Goal: Find specific page/section: Find specific page/section

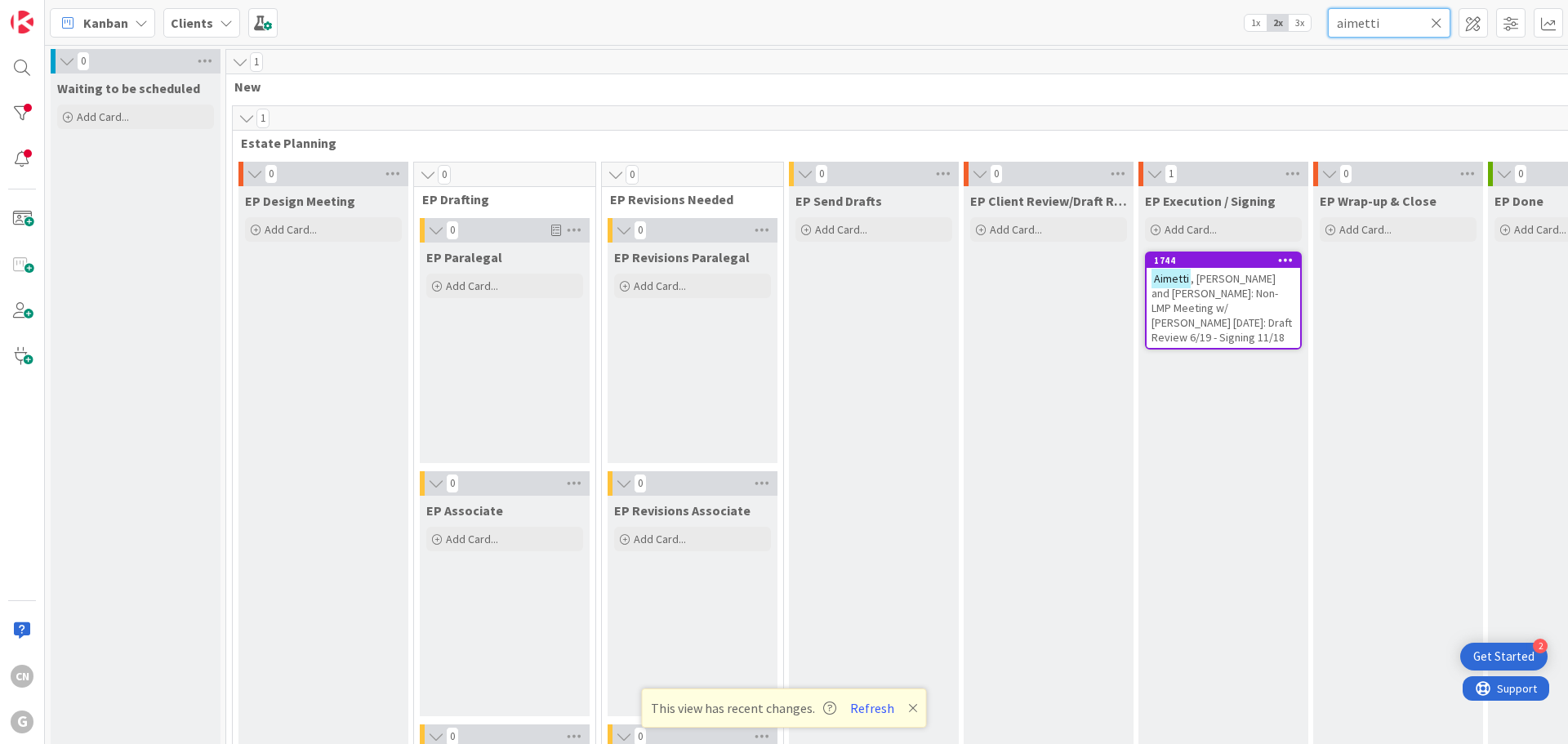
drag, startPoint x: 1391, startPoint y: 25, endPoint x: 1247, endPoint y: 35, distance: 144.3
click at [1249, 35] on div "Kanban Clients 1x 2x 3x aimetti" at bounding box center [806, 22] width 1523 height 45
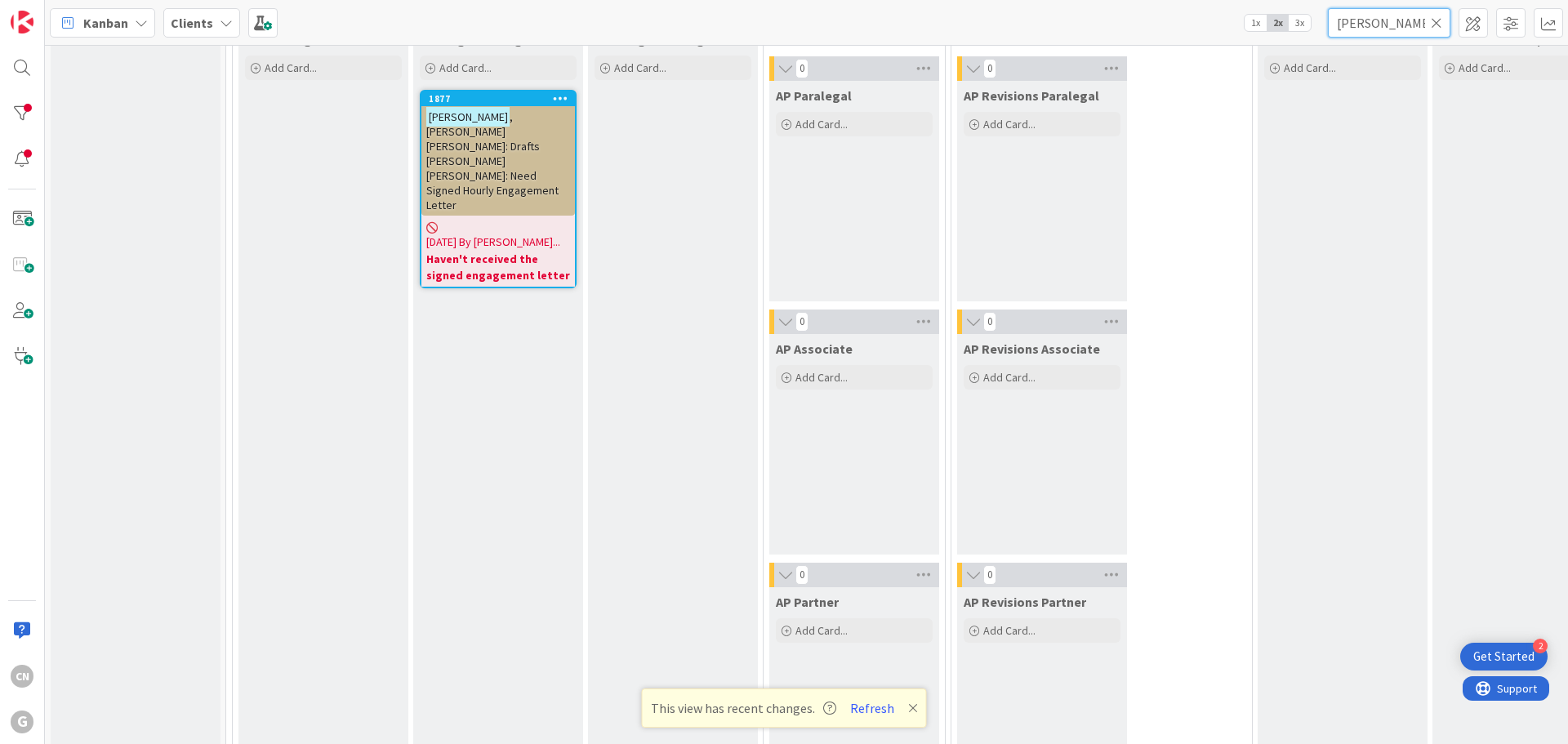
scroll to position [1306, 0]
type input "[PERSON_NAME]"
click at [482, 140] on span ", [PERSON_NAME] [PERSON_NAME]: Drafts [PERSON_NAME] [PERSON_NAME]: Need Signed …" at bounding box center [492, 160] width 132 height 103
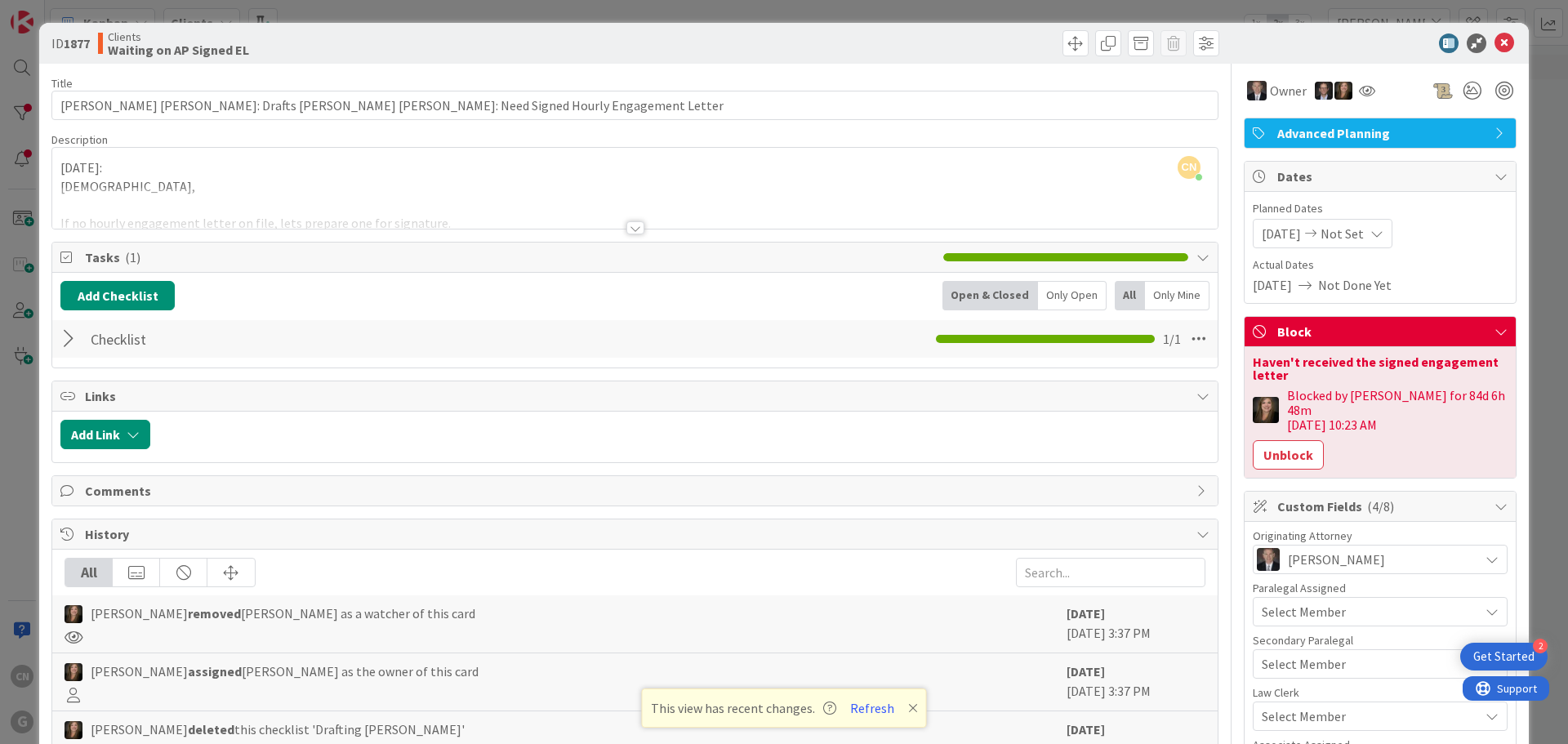
click at [626, 229] on div at bounding box center [635, 227] width 18 height 13
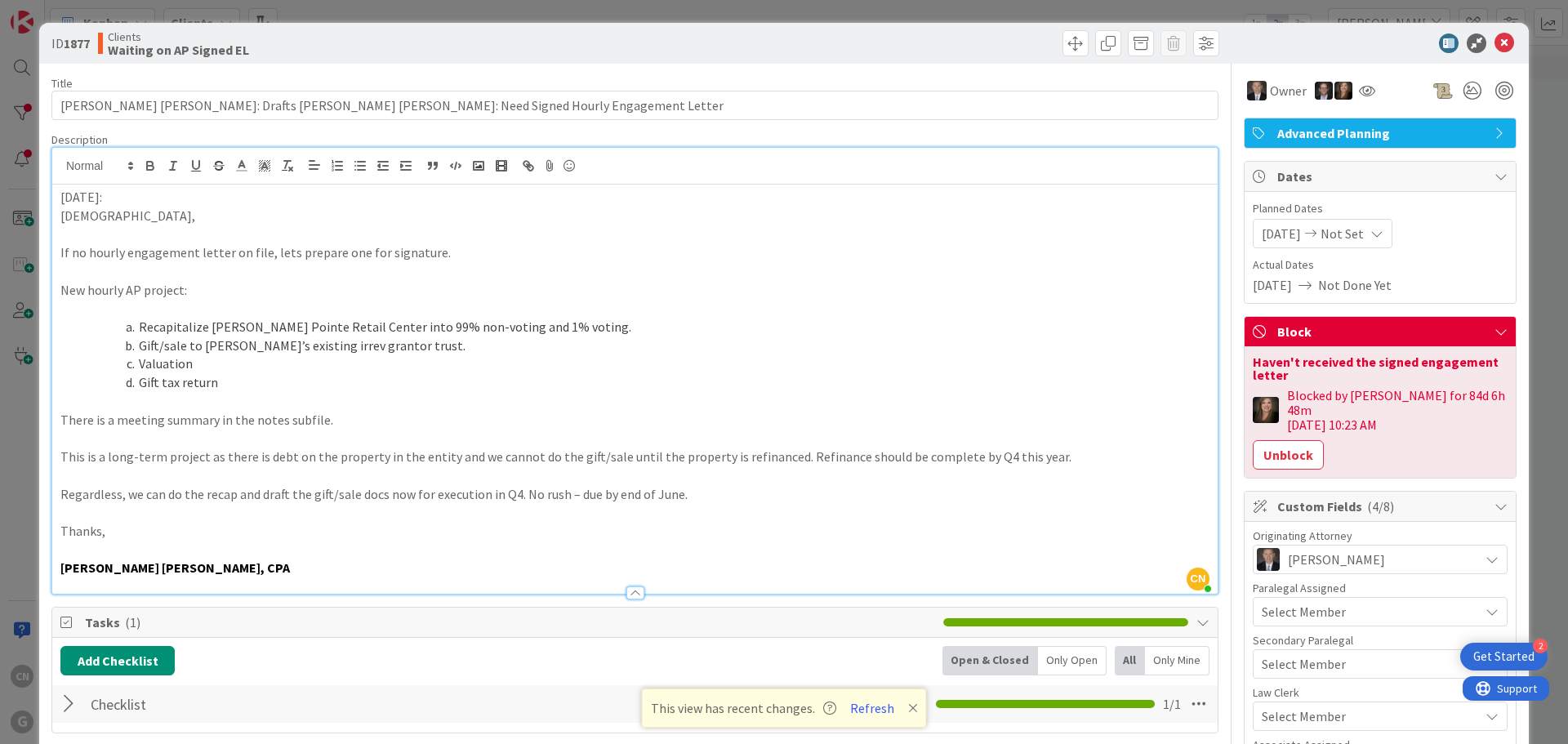
click at [58, 201] on div "[DATE]: [PERSON_NAME], If no hourly engagement letter on file, lets prepare one…" at bounding box center [634, 390] width 1165 height 410
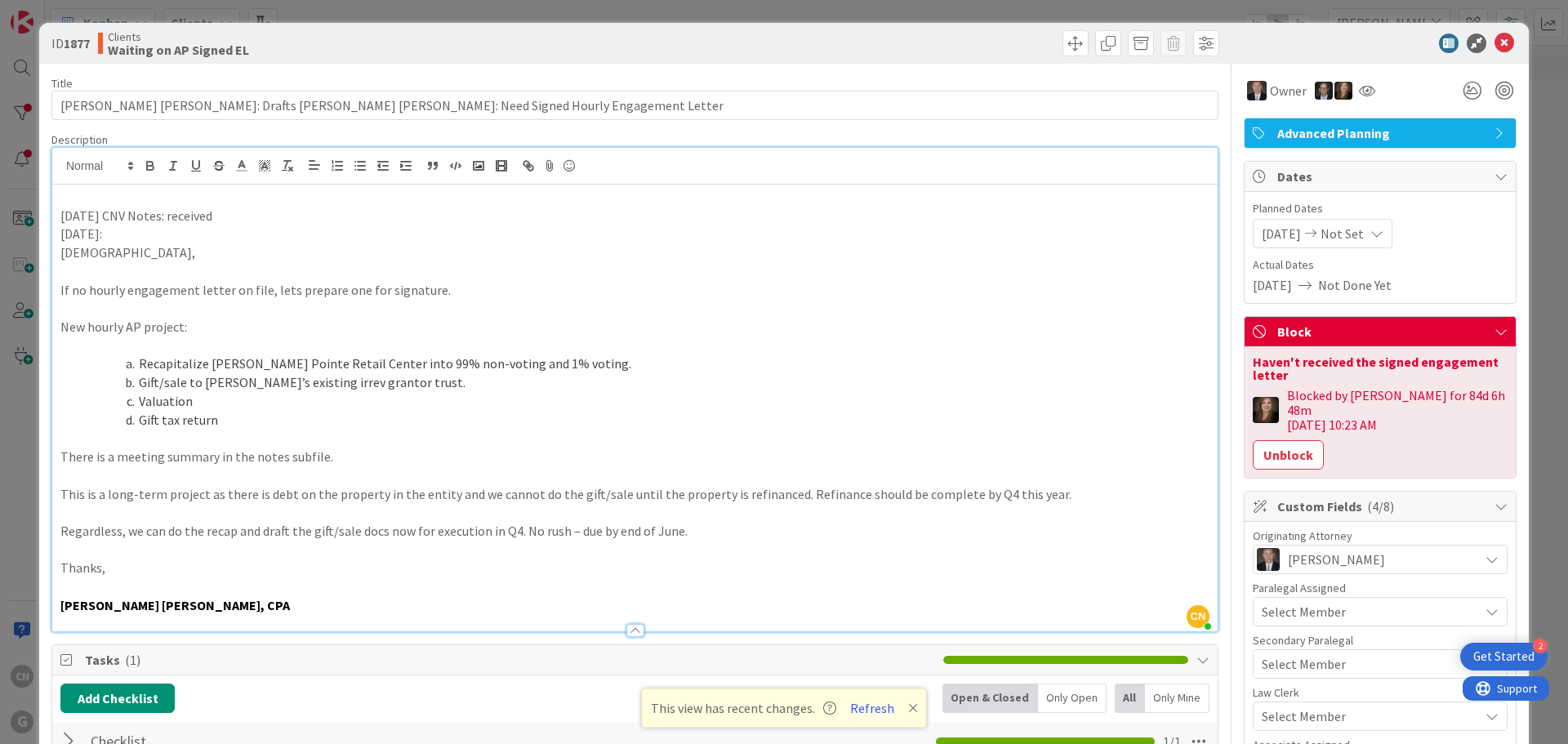
click at [312, 214] on p "[DATE] CNV Notes: received" at bounding box center [635, 216] width 1149 height 19
click at [554, 214] on p "[DATE] CNV Notes: received entity structure/ownership via email; saved under No…" at bounding box center [635, 216] width 1149 height 19
drag, startPoint x: 615, startPoint y: 217, endPoint x: 410, endPoint y: 213, distance: 205.0
click at [410, 213] on p "[DATE] CNV Notes: received entity structure/ownership via email; saved under No…" at bounding box center [635, 216] width 1149 height 19
copy p "saved under Notes/Memos in Box."
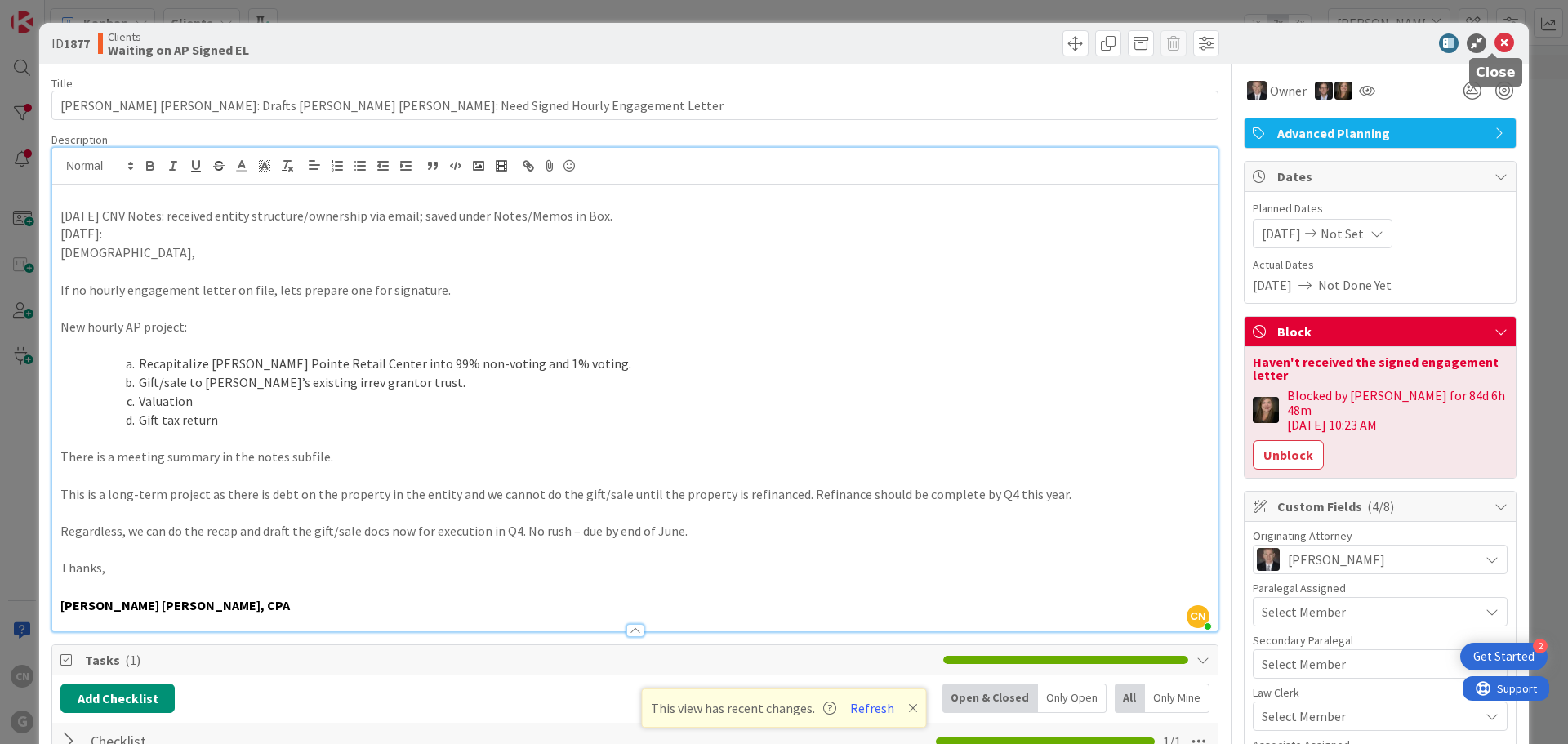
click at [1495, 45] on icon at bounding box center [1504, 43] width 20 height 20
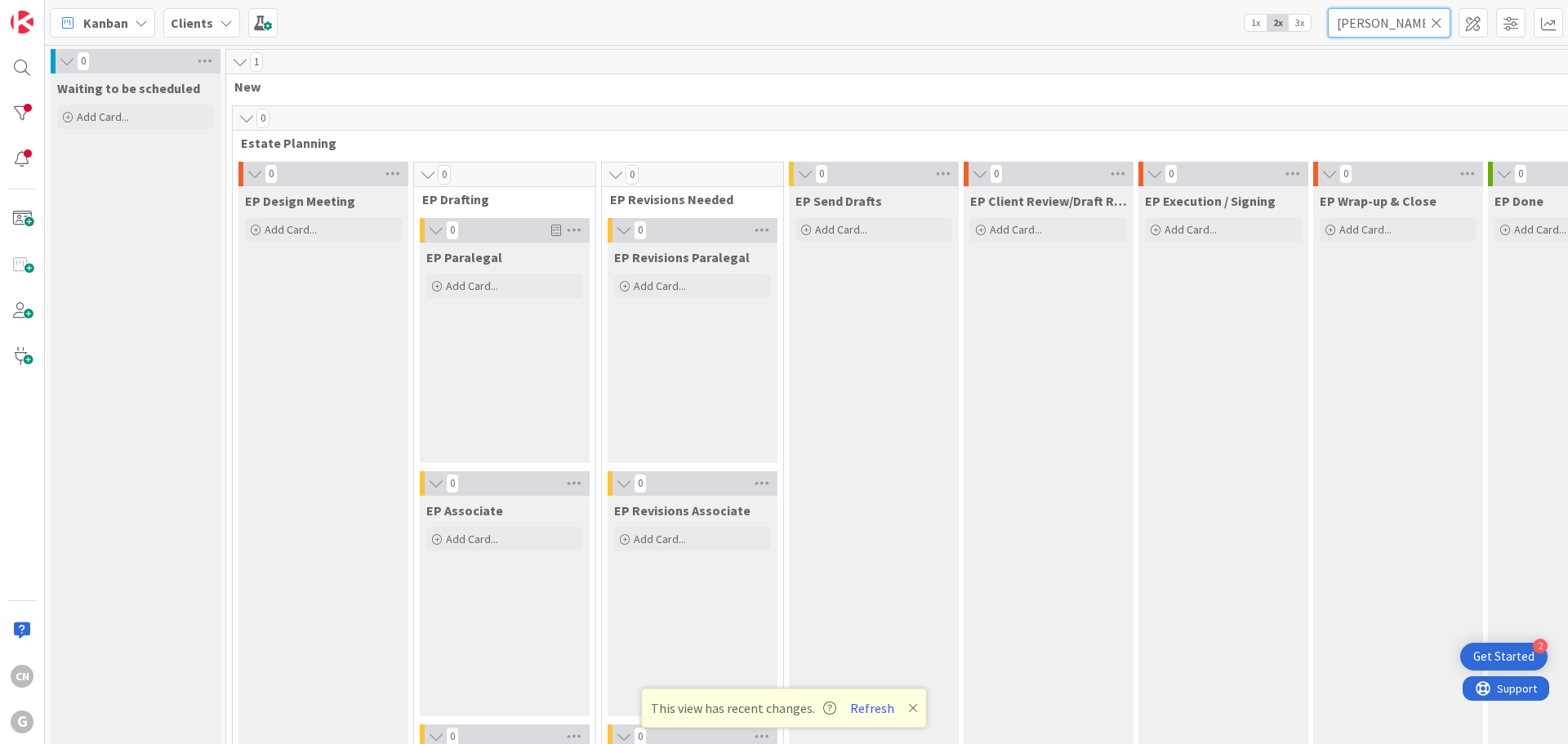
drag, startPoint x: 1408, startPoint y: 22, endPoint x: 1217, endPoint y: 37, distance: 191.6
click at [1220, 37] on div "Kanban Clients 1x 2x 3x [PERSON_NAME]" at bounding box center [806, 22] width 1523 height 45
type input "[PERSON_NAME]"
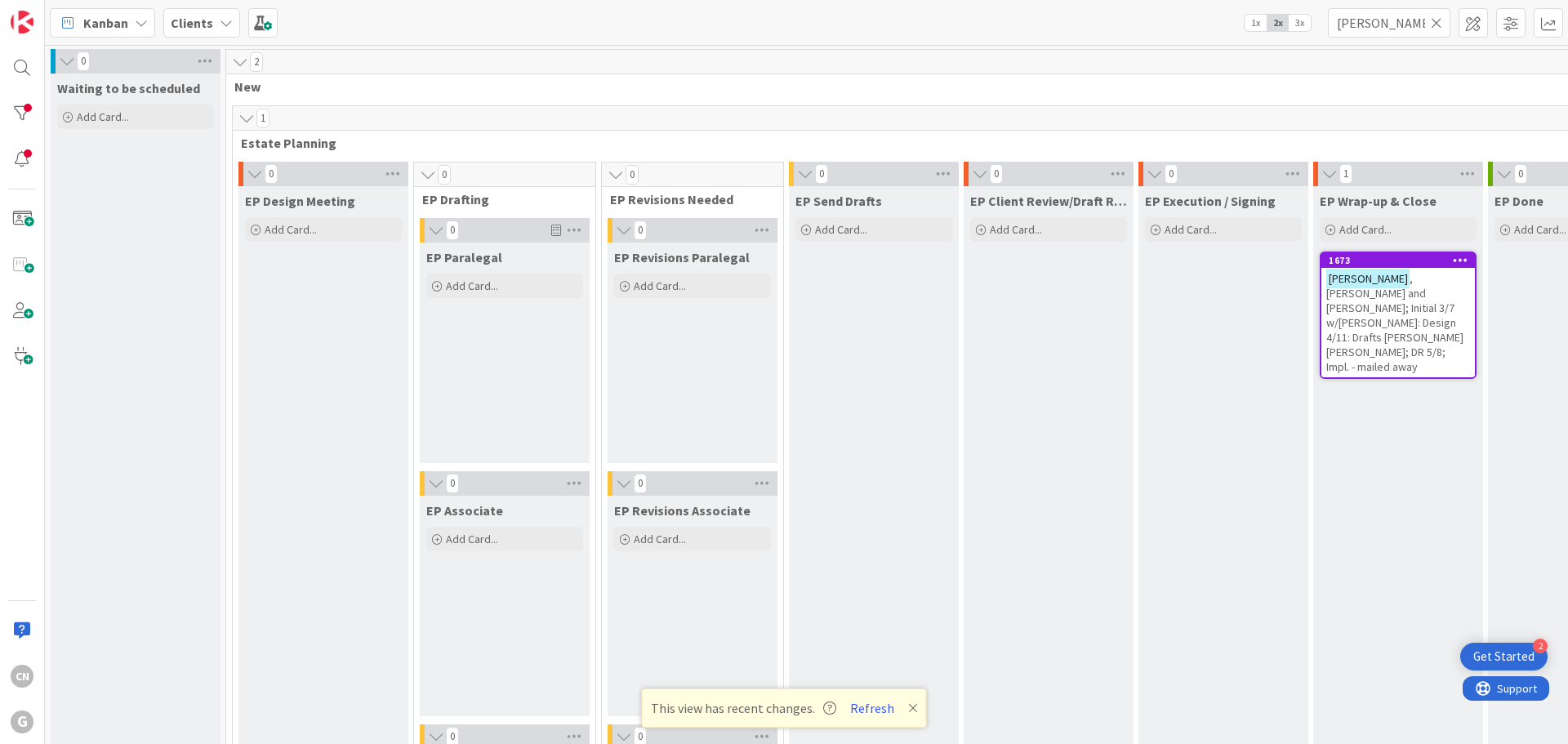
click at [1381, 316] on span ", [PERSON_NAME] and [PERSON_NAME]; Initial 3/7 w/[PERSON_NAME]: Design 4/11: Dr…" at bounding box center [1394, 322] width 137 height 103
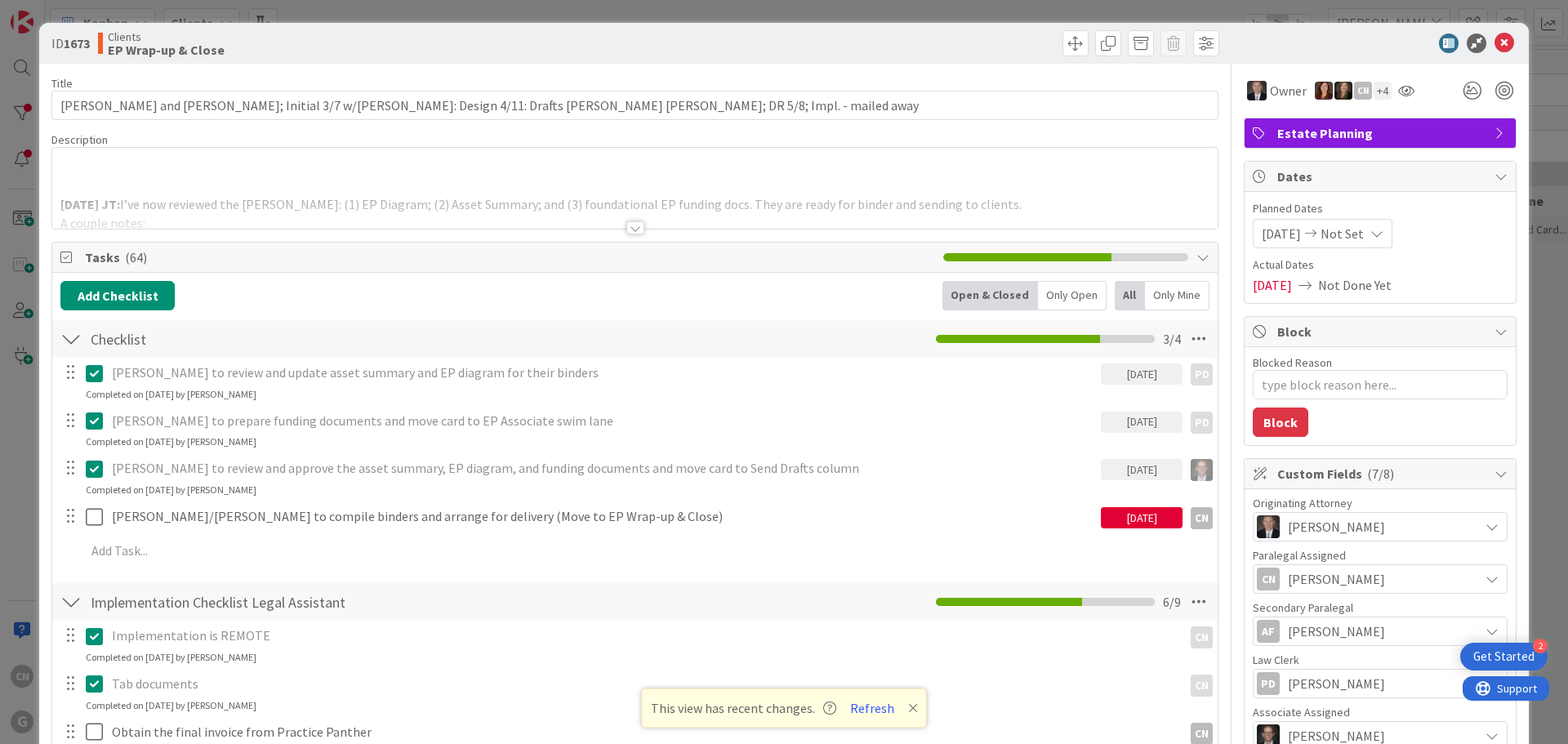
click at [633, 230] on div at bounding box center [635, 227] width 18 height 13
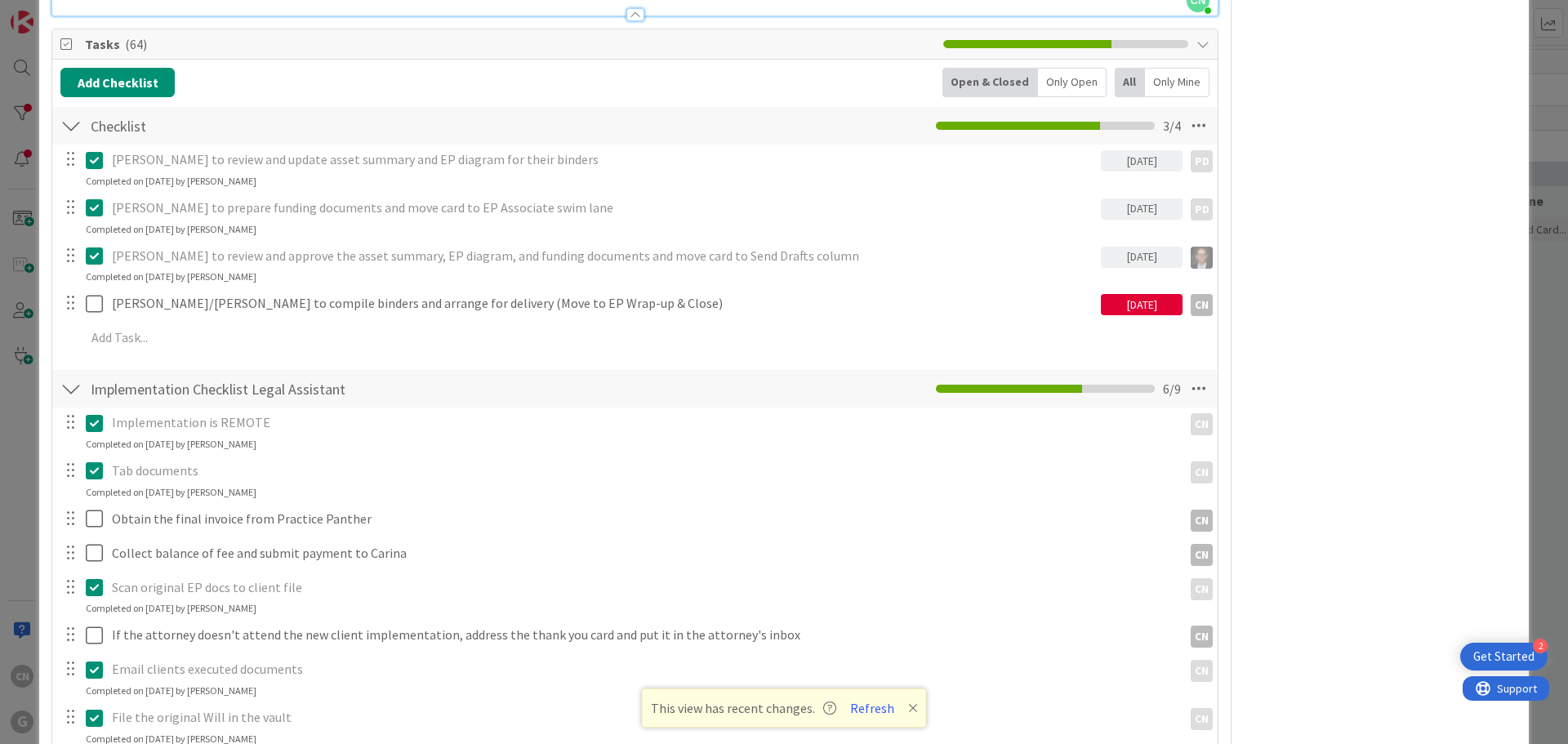
scroll to position [1634, 0]
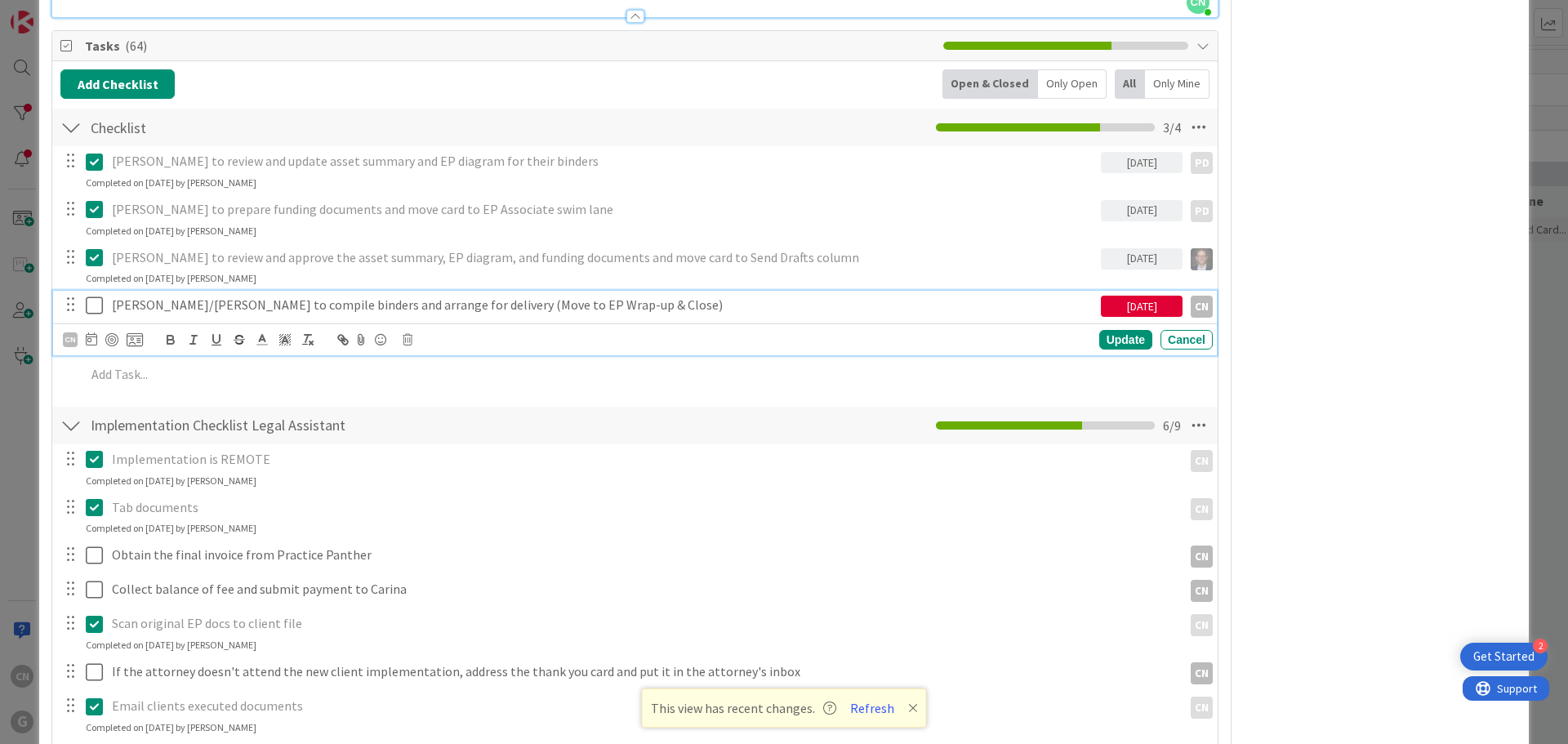
click at [97, 296] on icon at bounding box center [98, 305] width 24 height 20
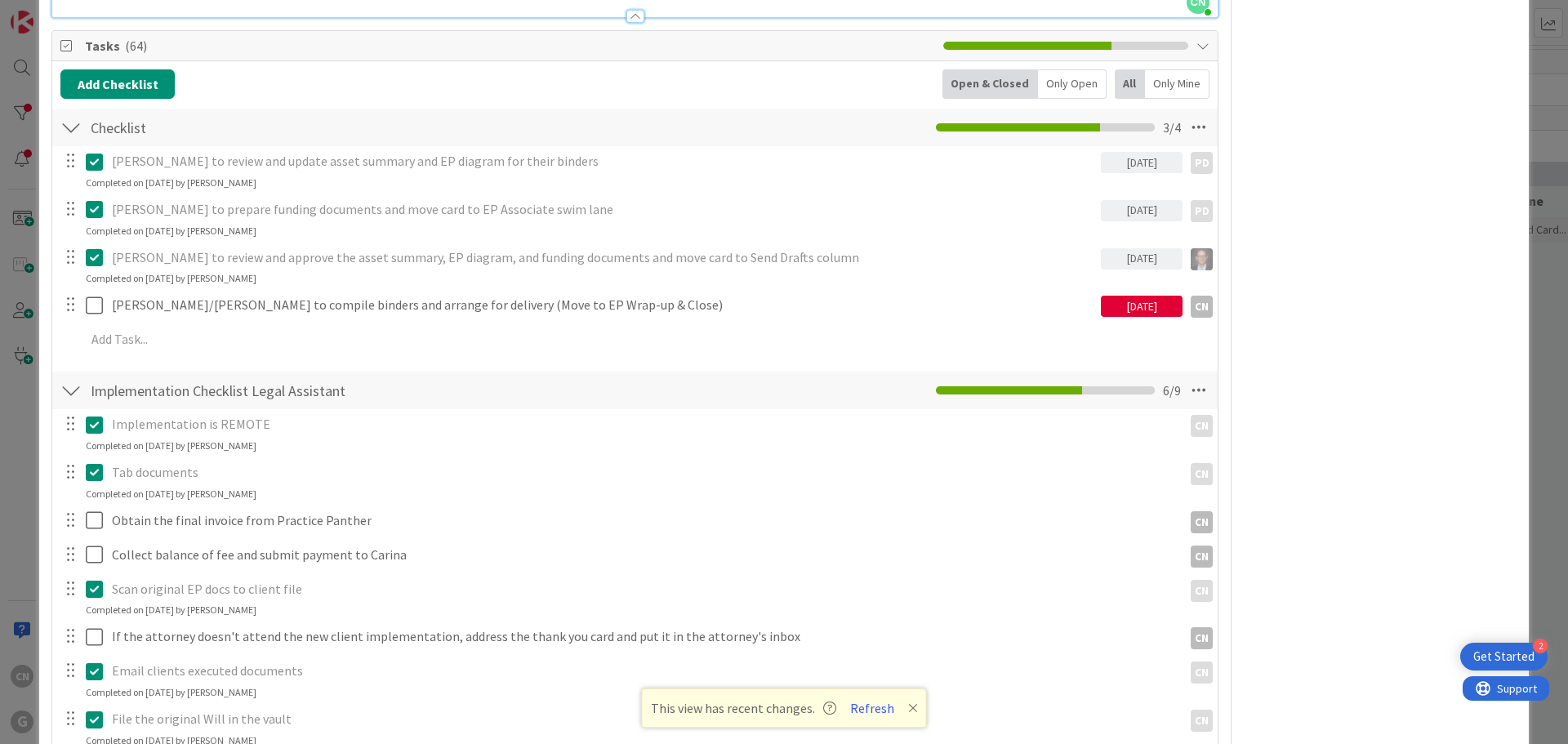
type textarea "x"
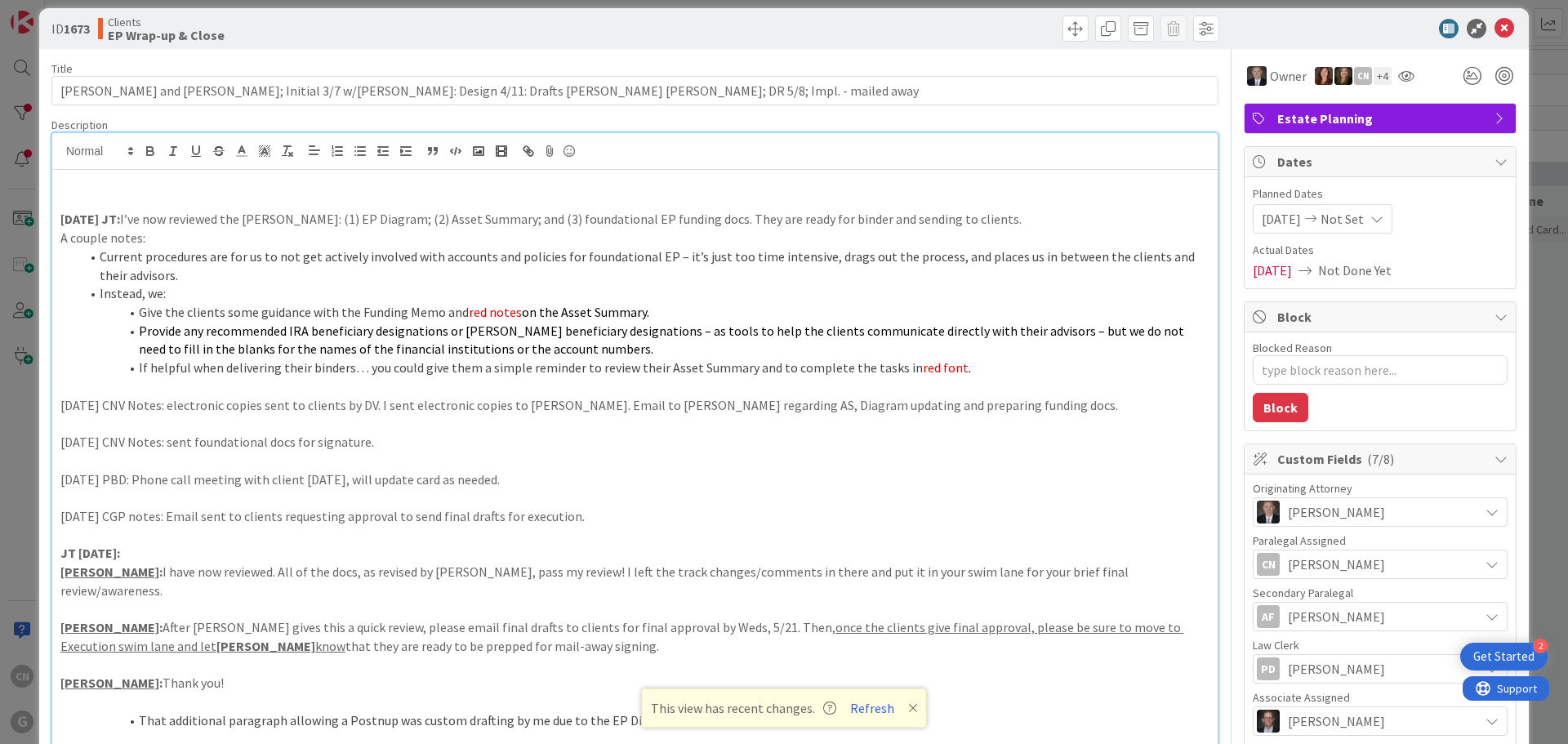
scroll to position [0, 0]
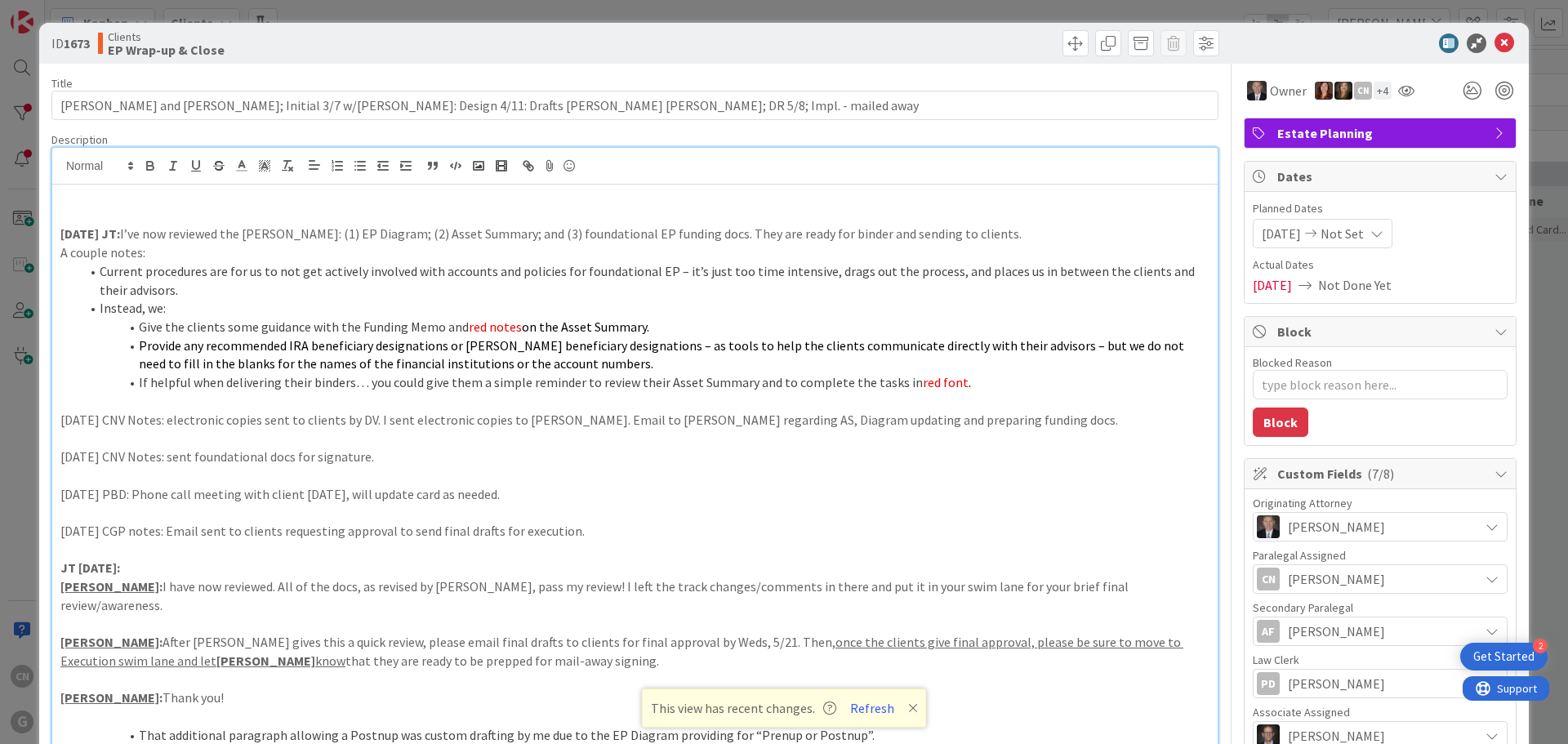
click at [175, 209] on p at bounding box center [635, 216] width 1149 height 19
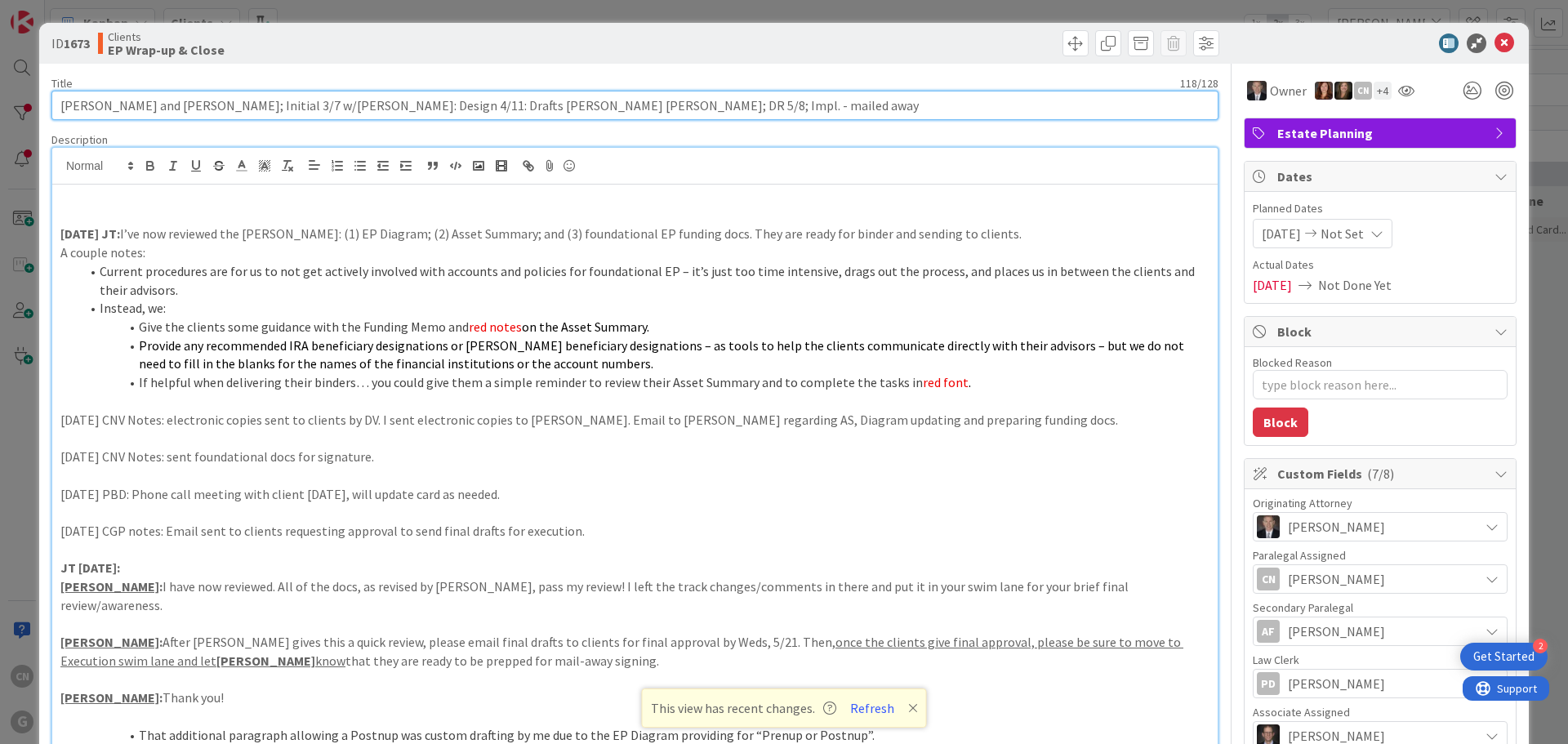
click at [693, 108] on input "[PERSON_NAME] and [PERSON_NAME]; Initial 3/7 w/[PERSON_NAME]: Design 4/11: Draf…" at bounding box center [635, 105] width 1167 height 29
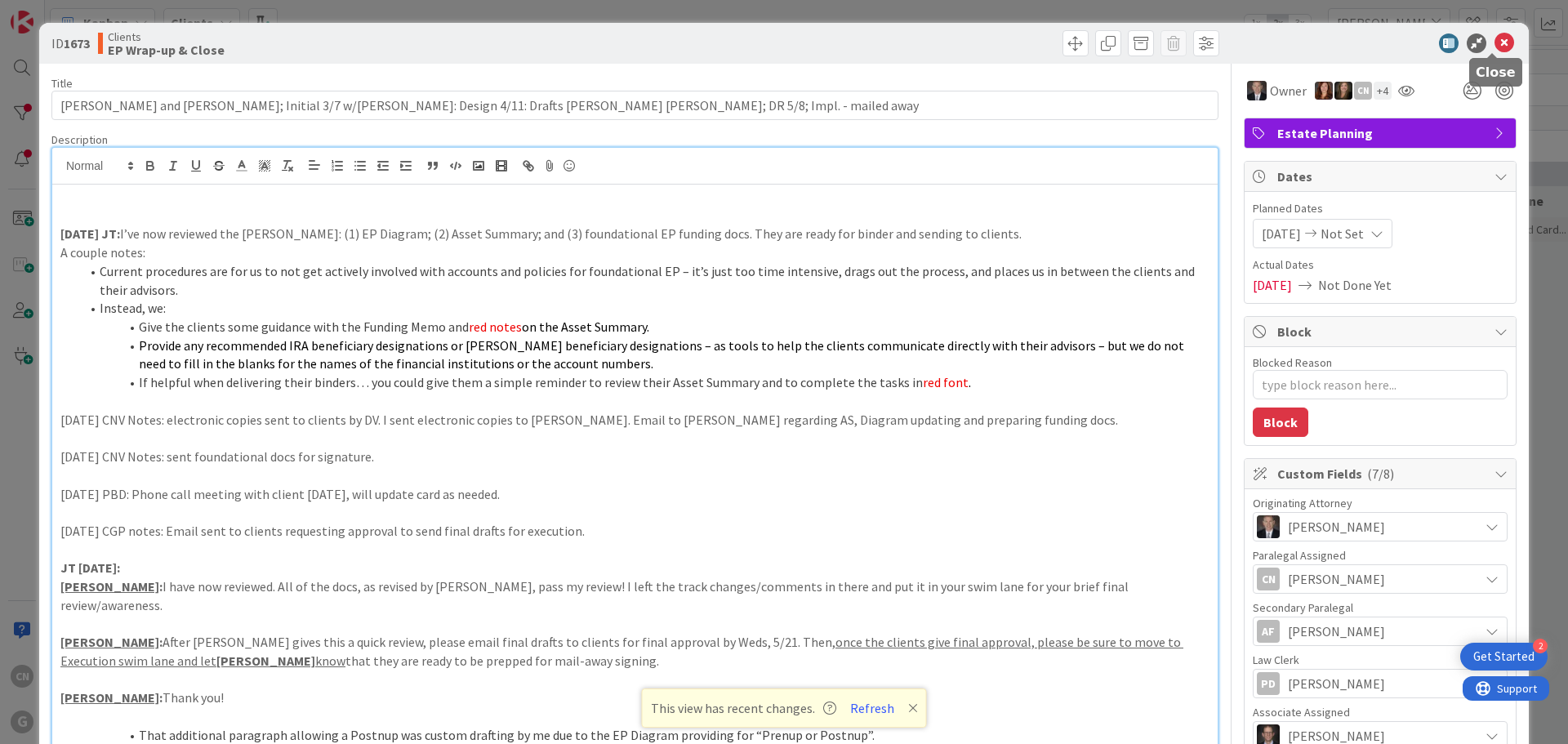
click at [1495, 48] on icon at bounding box center [1504, 43] width 20 height 20
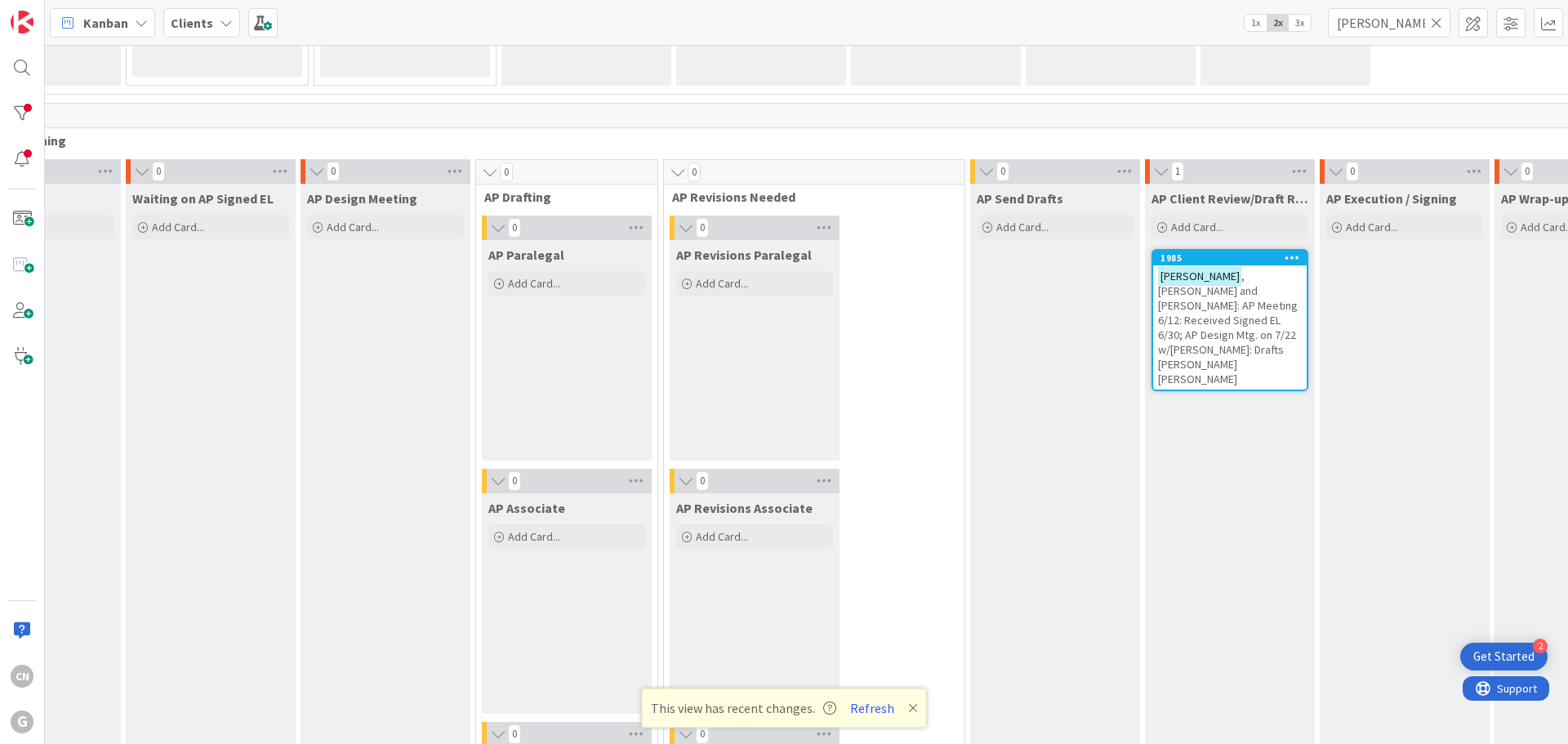
scroll to position [1147, 288]
